Goal: Find specific page/section: Find specific page/section

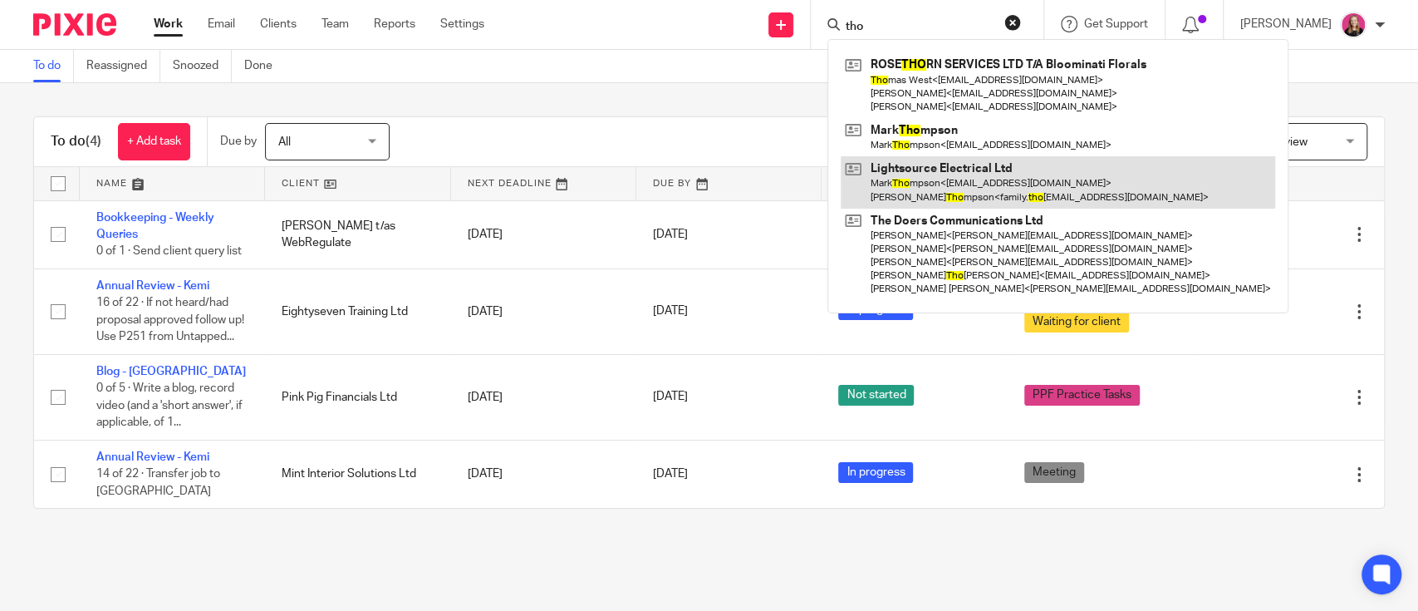
type input "tho"
click at [947, 184] on link at bounding box center [1058, 182] width 435 height 52
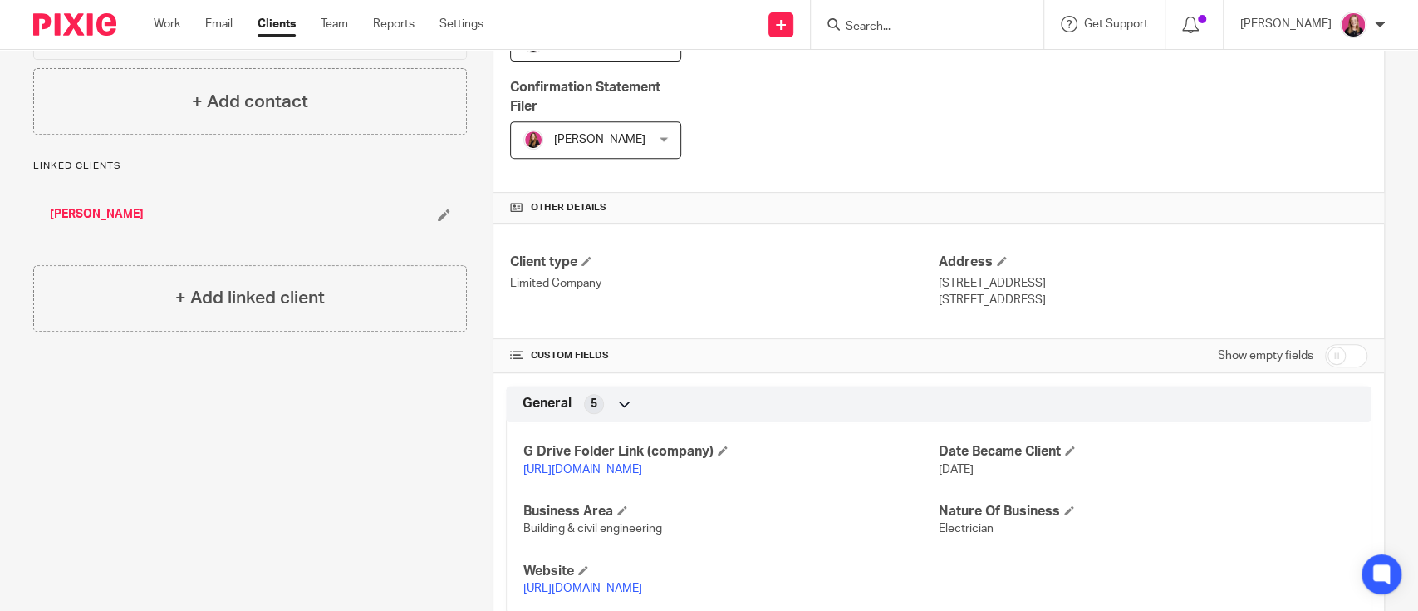
scroll to position [997, 0]
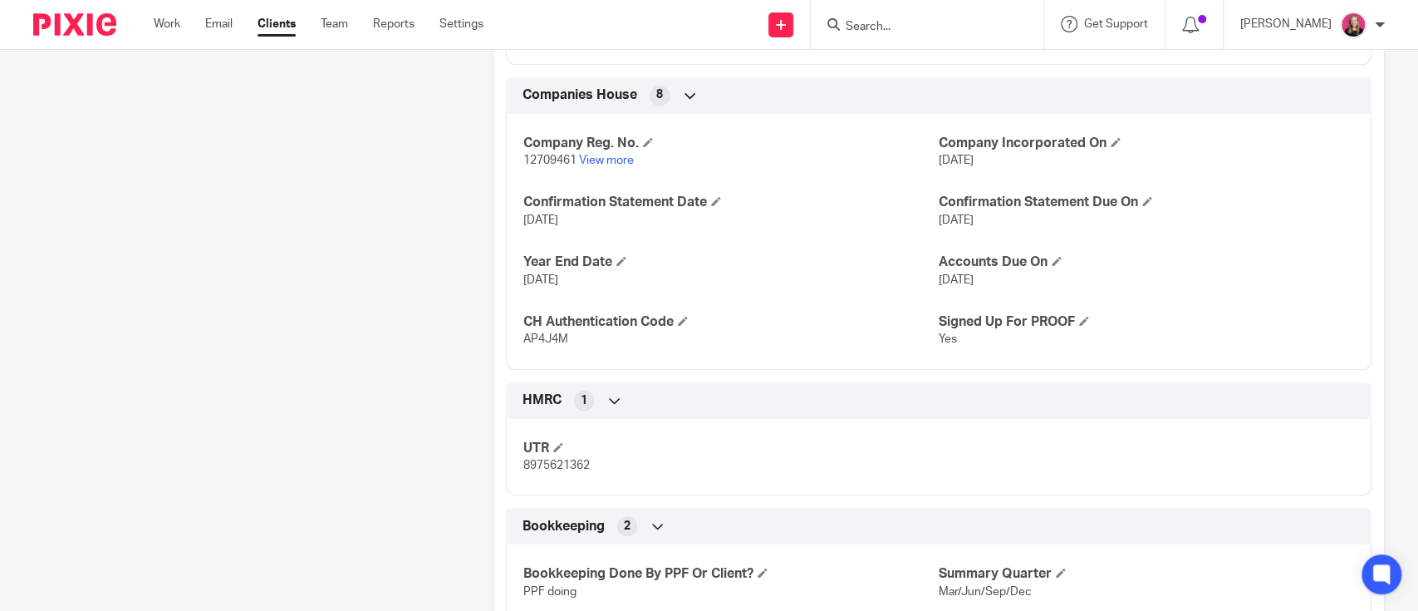
click at [553, 345] on span "AP4J4M" at bounding box center [545, 339] width 45 height 12
copy span "AP4J4M"
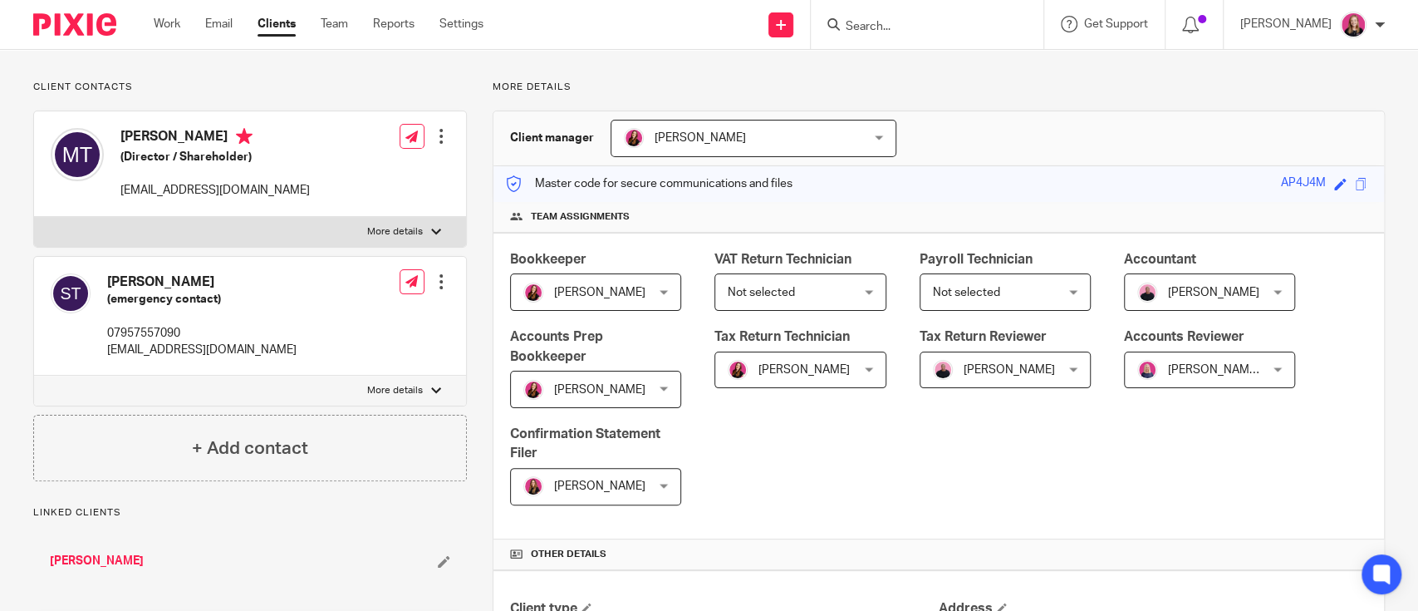
scroll to position [0, 0]
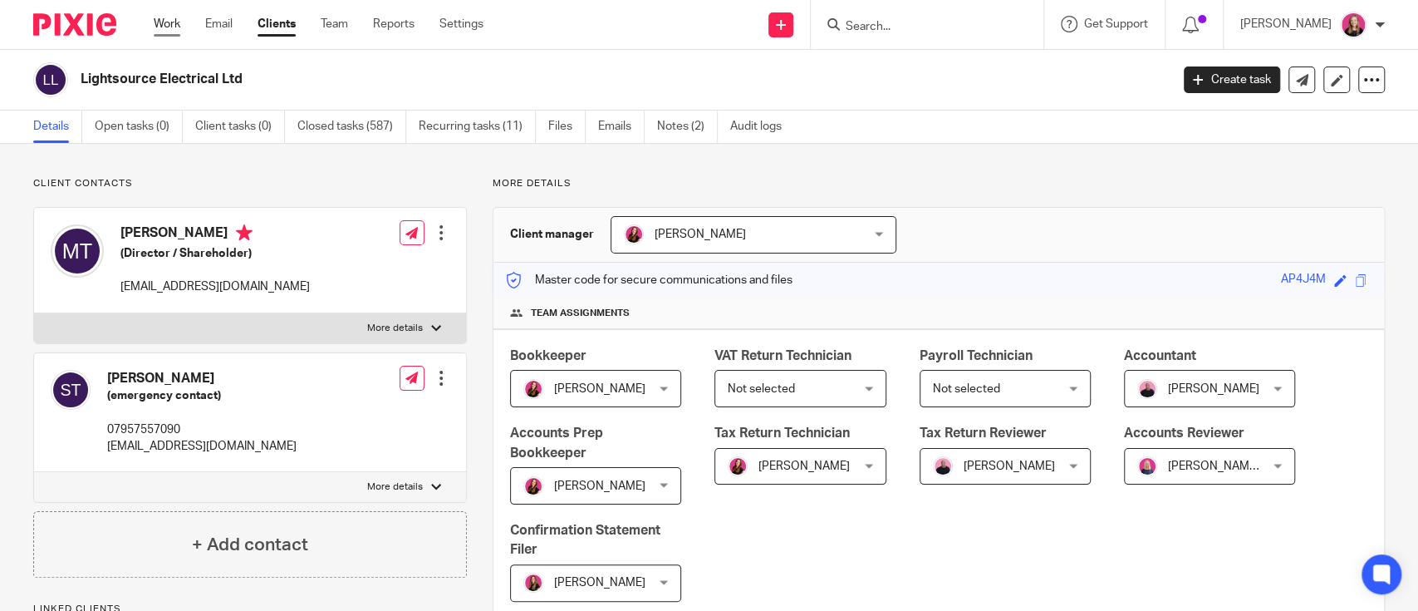
click at [166, 21] on link "Work" at bounding box center [167, 24] width 27 height 17
